Goal: Find specific page/section: Locate a particular part of the current website

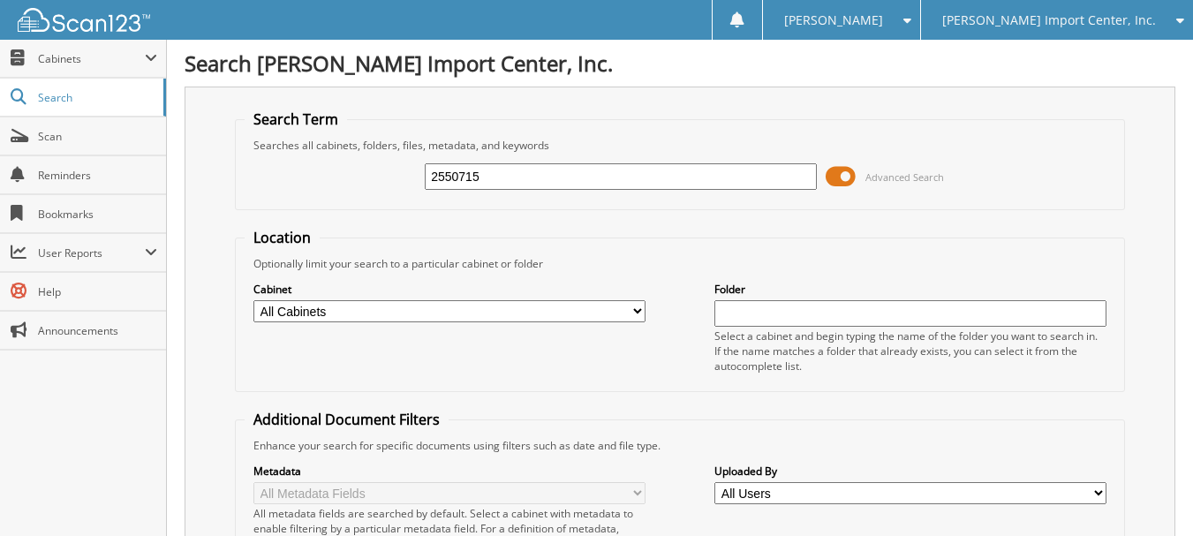
type input "2550715"
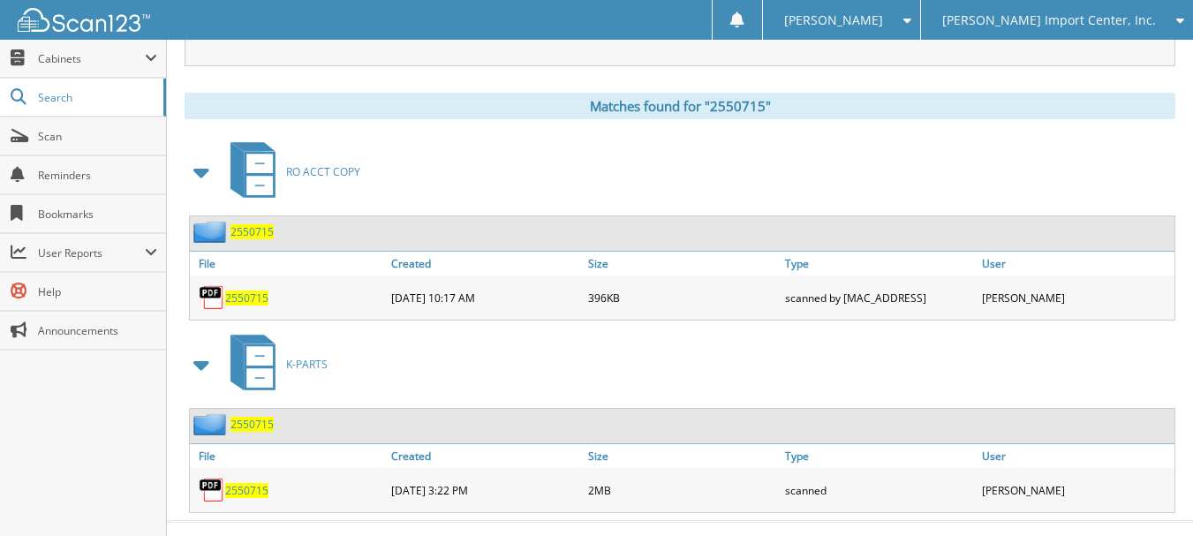
scroll to position [742, 0]
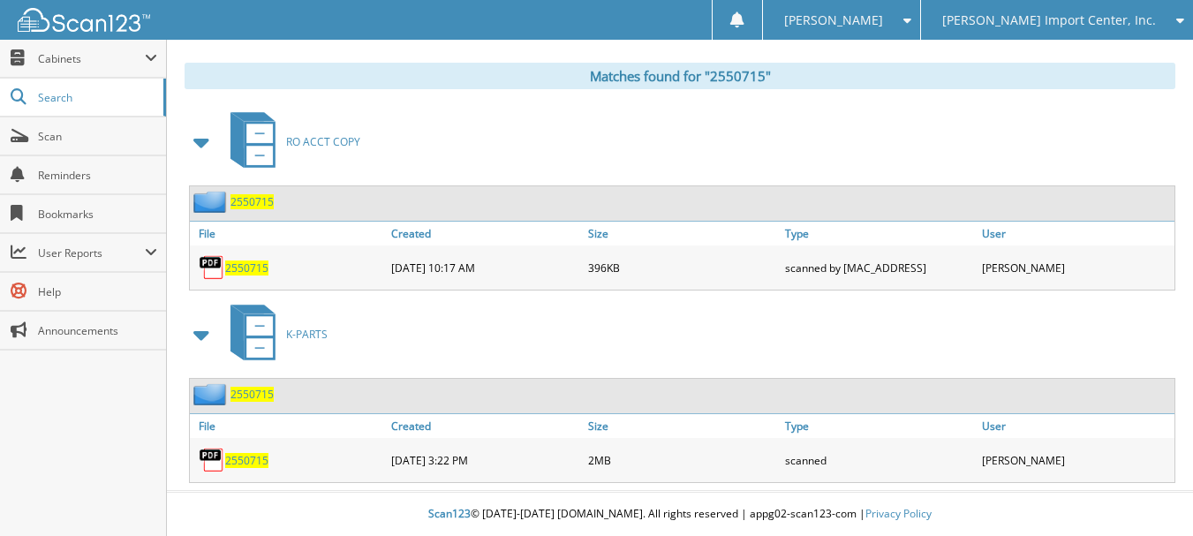
click at [234, 272] on span "2550715" at bounding box center [246, 267] width 43 height 15
click at [251, 458] on span "2550715" at bounding box center [246, 460] width 43 height 15
